Goal: Task Accomplishment & Management: Use online tool/utility

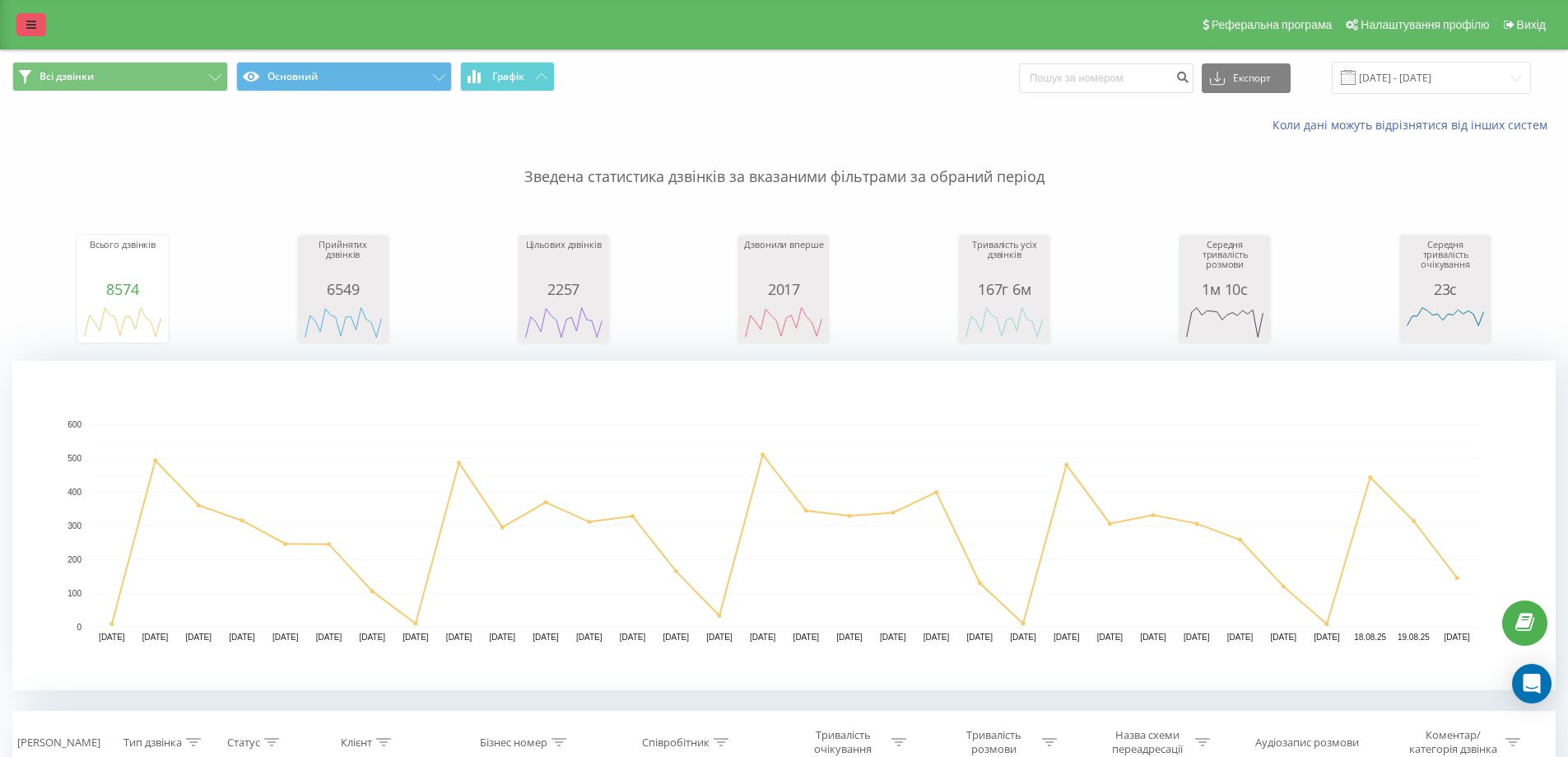
click at [34, 19] on icon at bounding box center [31, 24] width 10 height 11
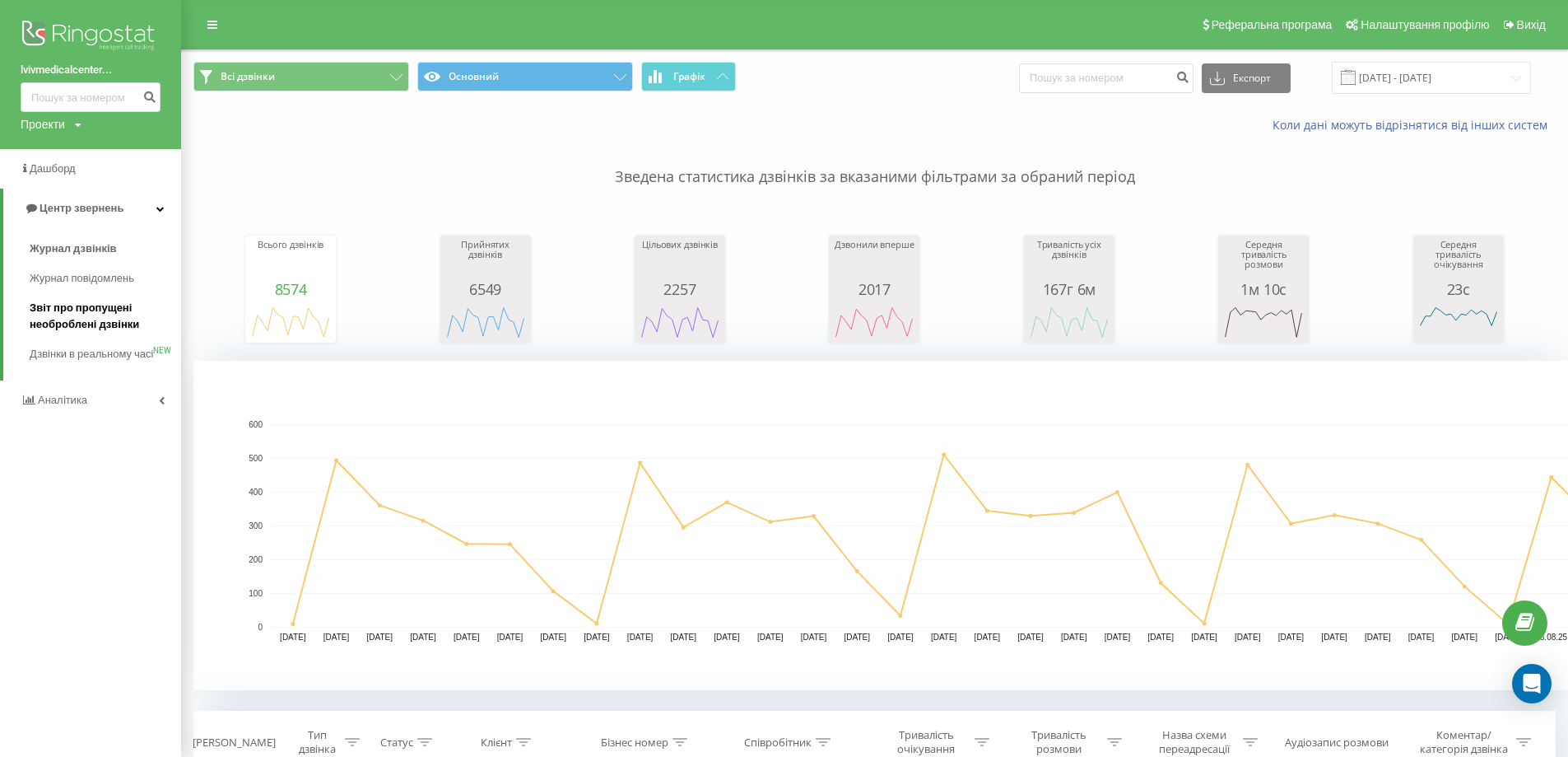
click at [93, 320] on span "Звіт про пропущені необроблені дзвінки" at bounding box center [102, 315] width 143 height 33
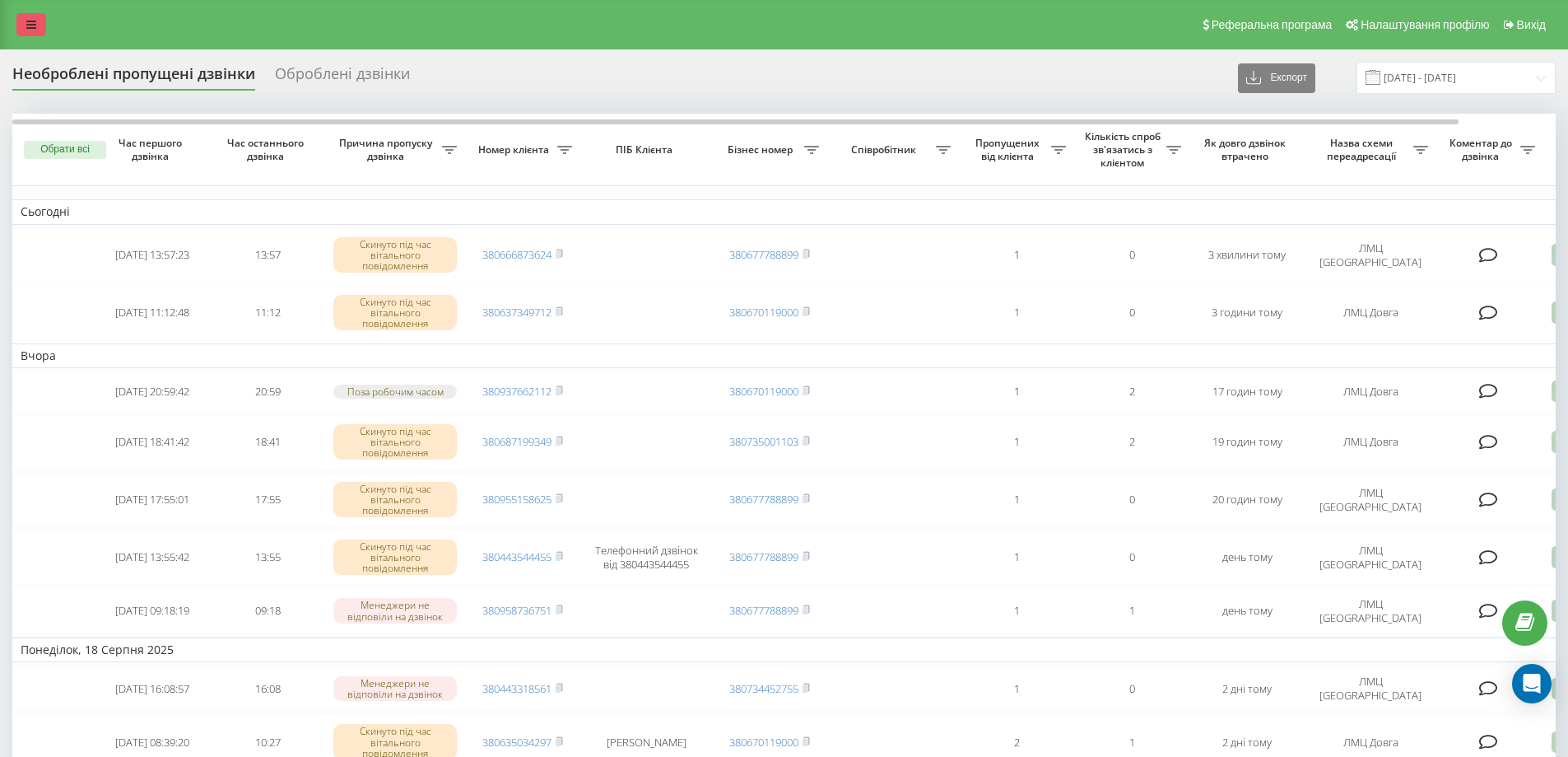
click at [27, 13] on link at bounding box center [32, 25] width 30 height 23
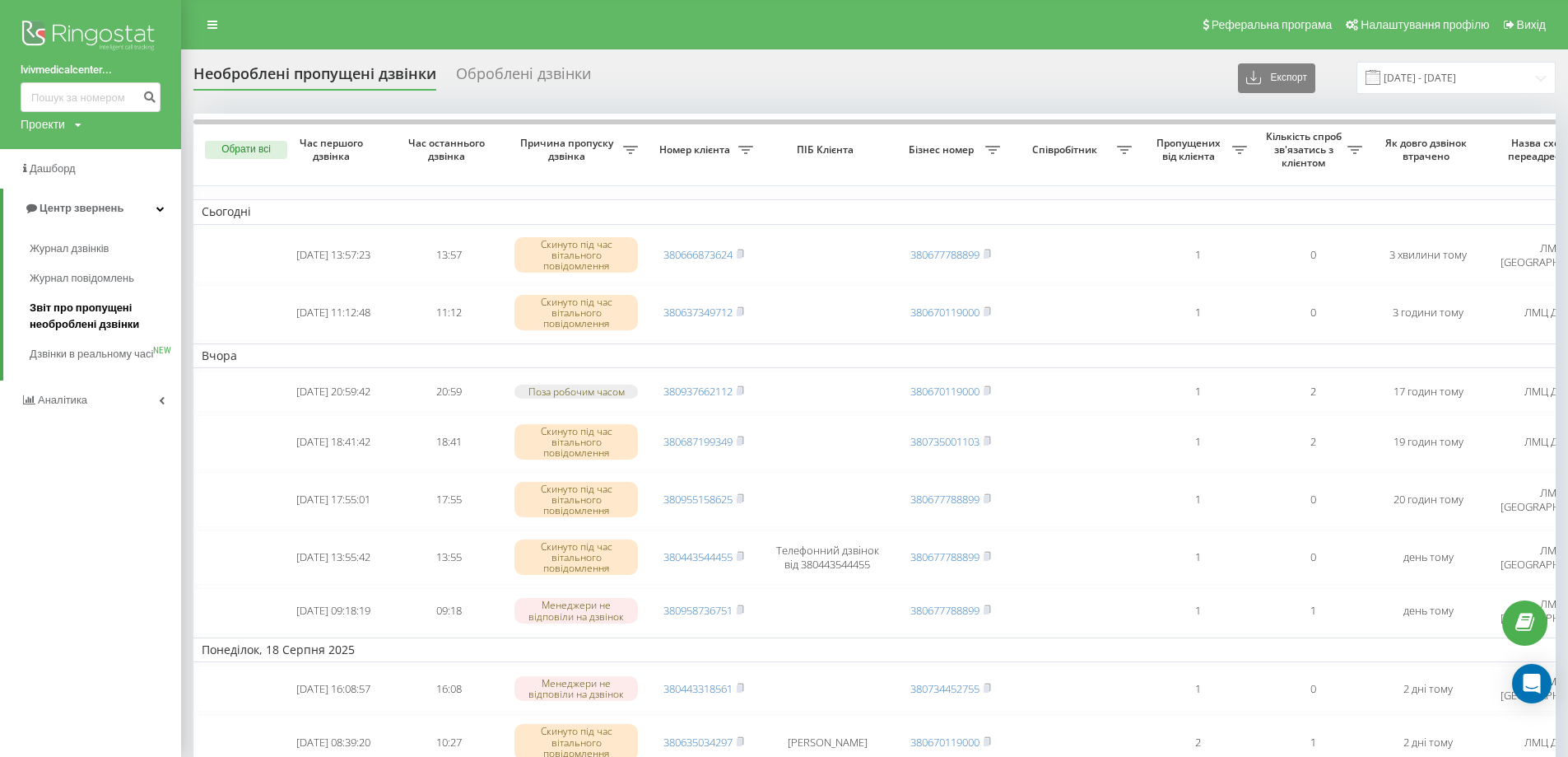
drag, startPoint x: 80, startPoint y: 317, endPoint x: 146, endPoint y: 319, distance: 66.0
click at [81, 317] on span "Звіт про пропущені необроблені дзвінки" at bounding box center [102, 315] width 143 height 33
